Goal: Ask a question

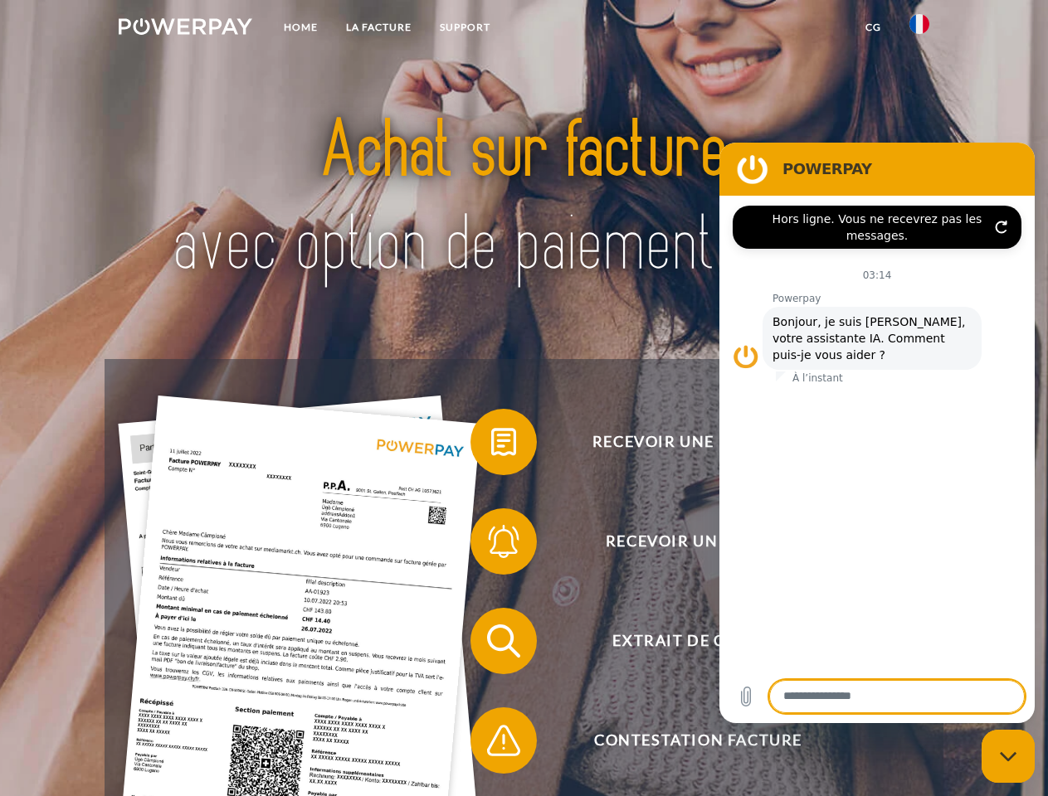
click at [185, 29] on img at bounding box center [186, 26] width 134 height 17
click at [919, 29] on img at bounding box center [919, 24] width 20 height 20
click at [873, 27] on link "CG" at bounding box center [873, 27] width 44 height 30
click at [491, 445] on span at bounding box center [478, 442] width 83 height 83
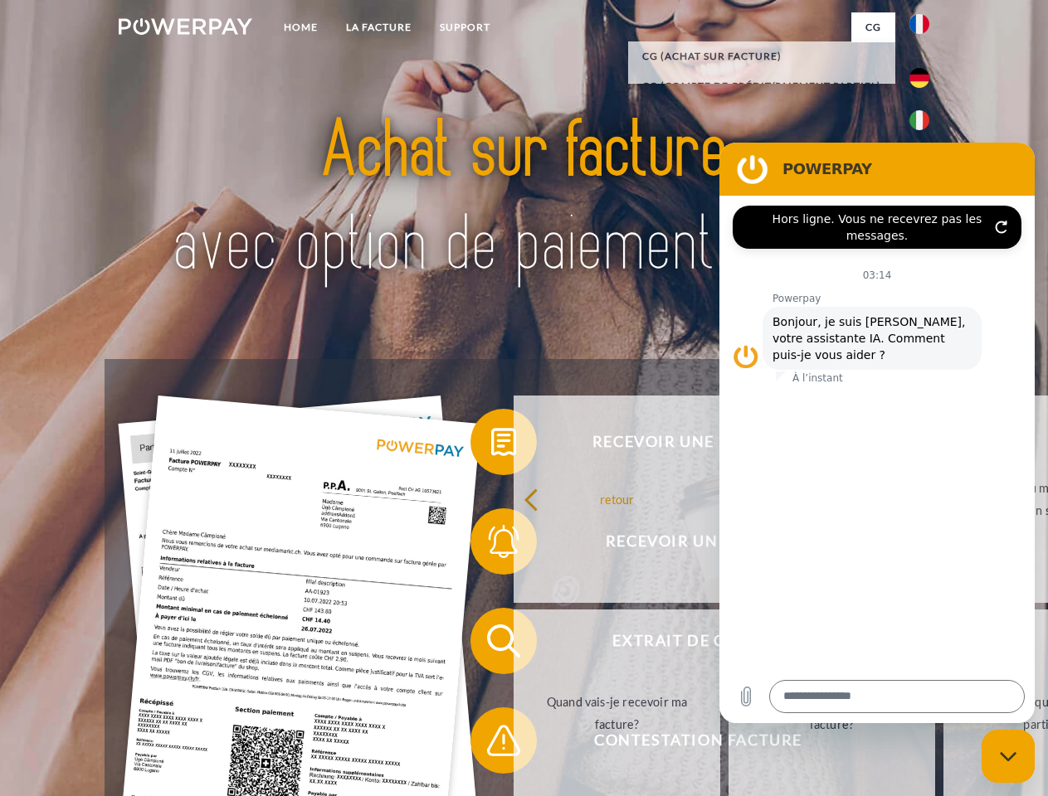
click at [513, 545] on link "retour" at bounding box center [616, 499] width 207 height 207
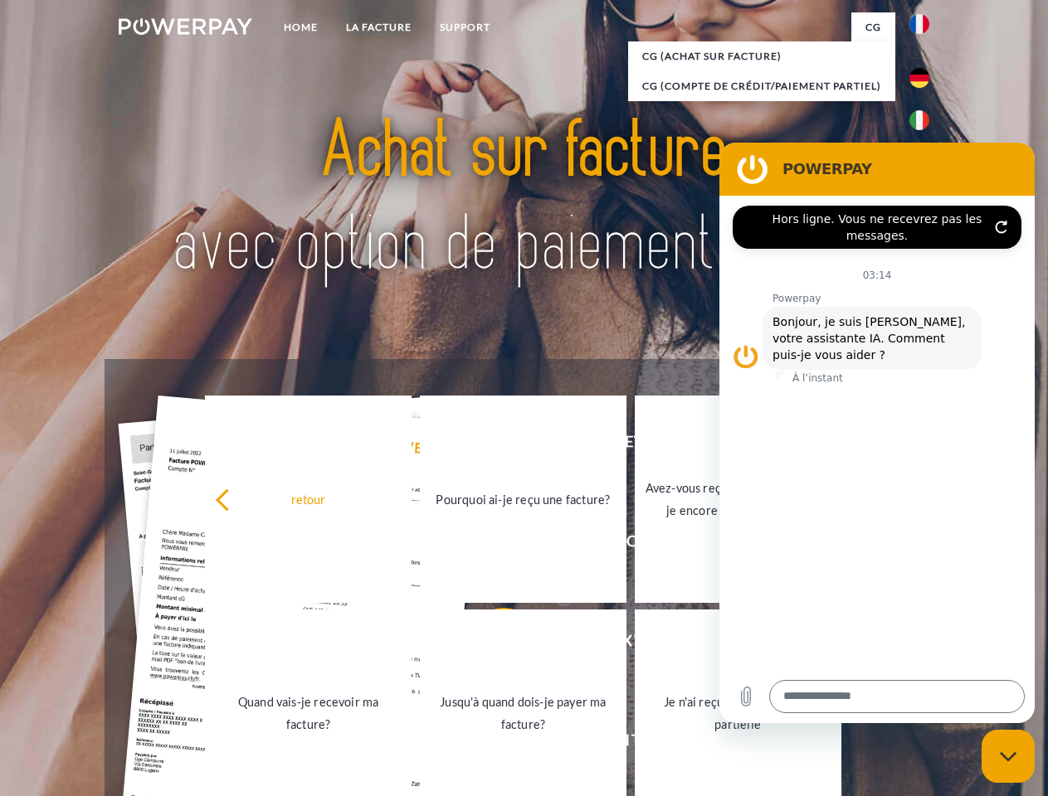
click at [491, 645] on link "Jusqu'à quand dois-je payer ma facture?" at bounding box center [523, 713] width 207 height 207
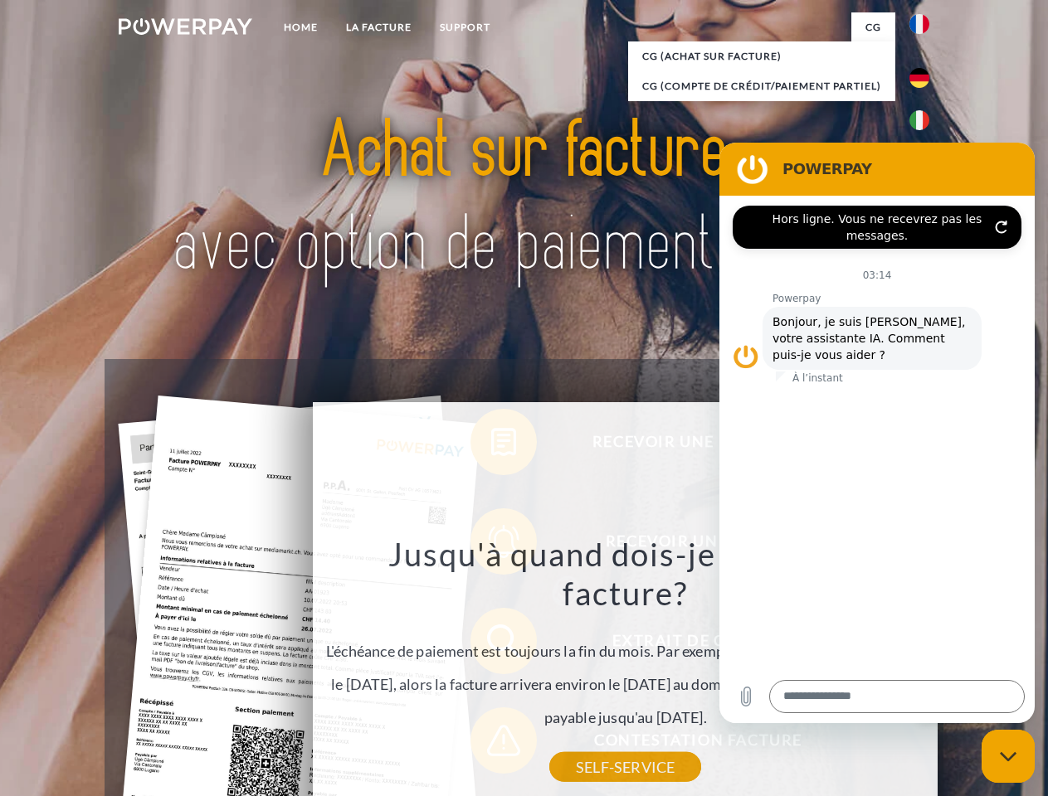
click at [491, 744] on div "Jusqu'à quand dois-je payer ma facture? L'échéance de paiement est toujours la …" at bounding box center [626, 650] width 606 height 233
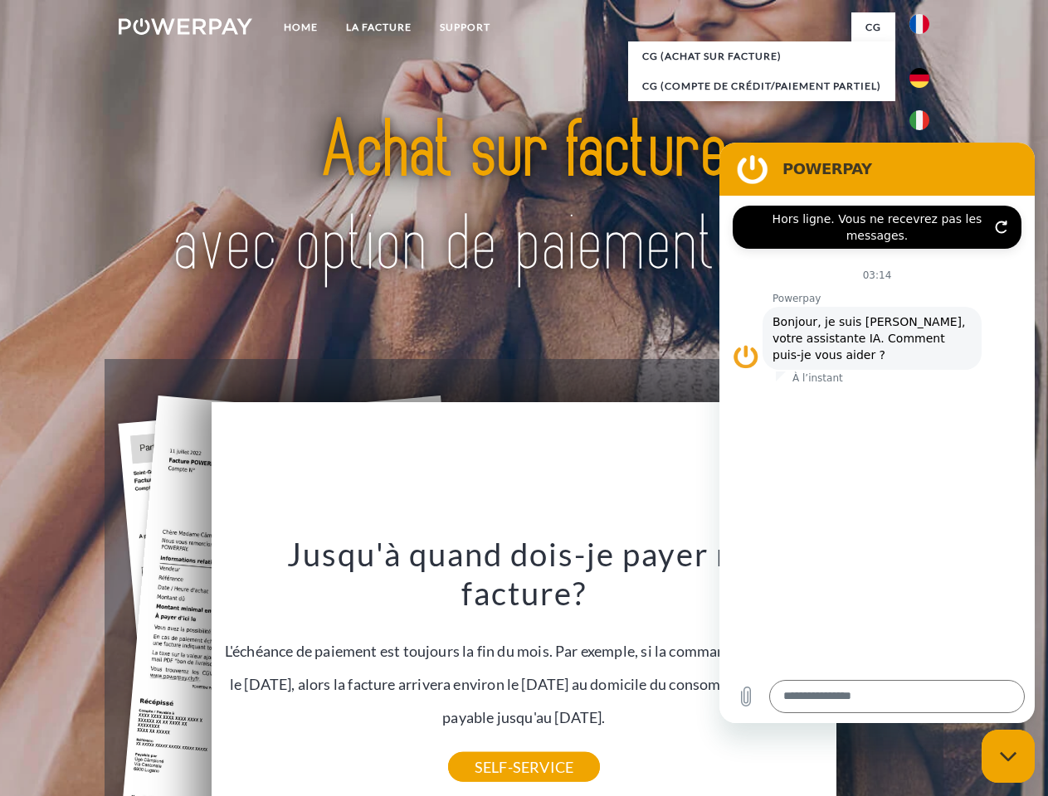
click at [1008, 756] on icon "Fermer la fenêtre de messagerie" at bounding box center [1008, 757] width 17 height 11
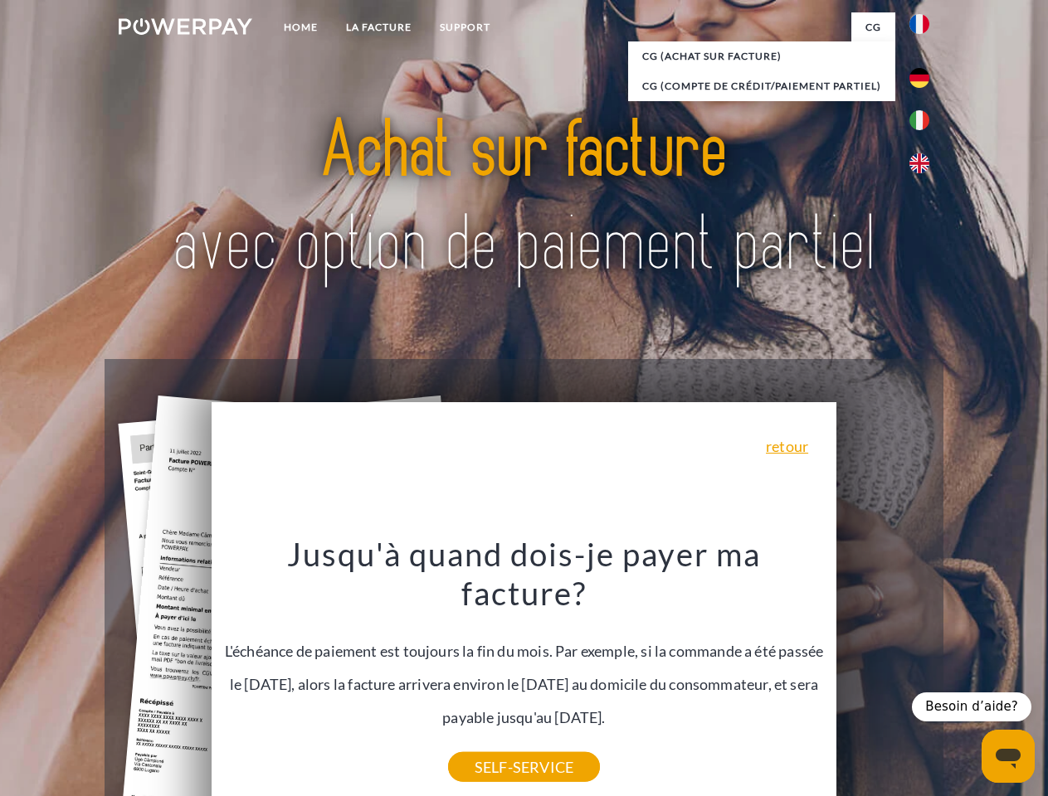
type textarea "*"
